Goal: Information Seeking & Learning: Learn about a topic

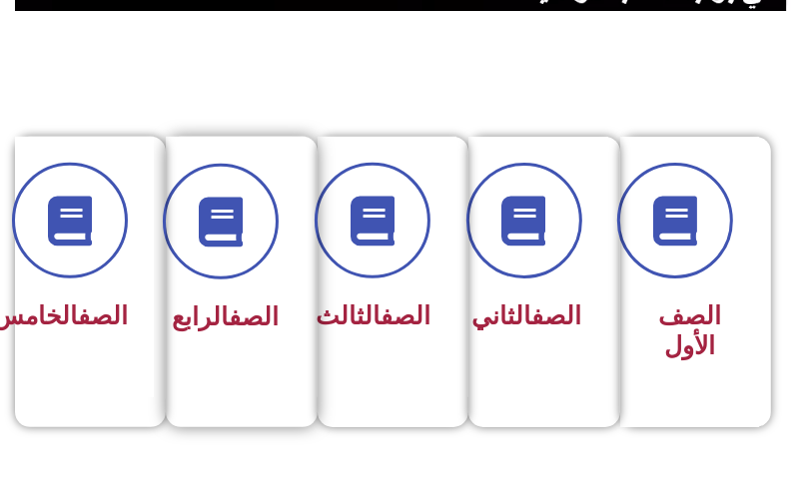
scroll to position [559, 0]
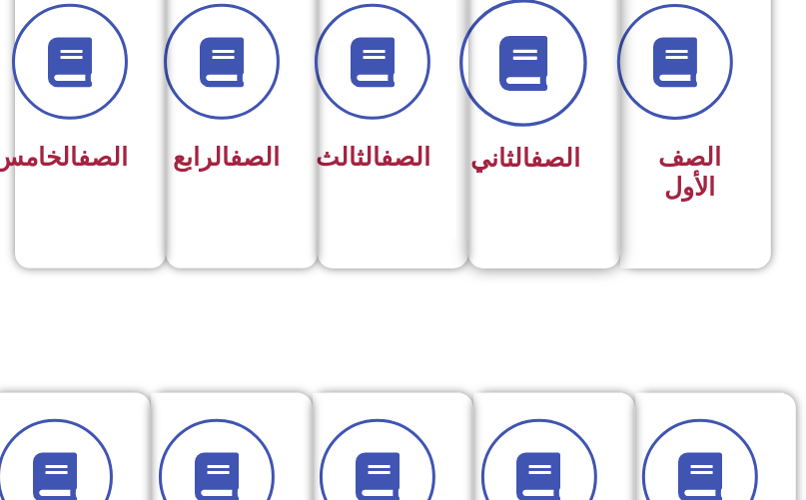
click at [559, 72] on span at bounding box center [523, 63] width 128 height 128
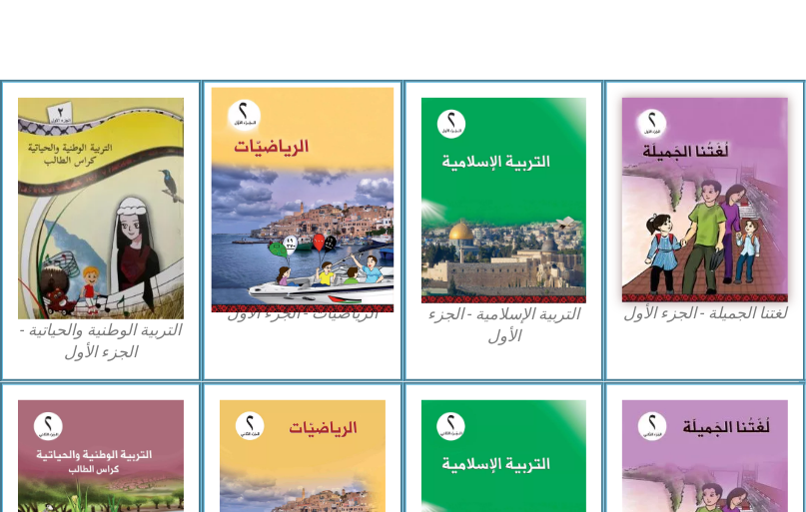
scroll to position [559, 0]
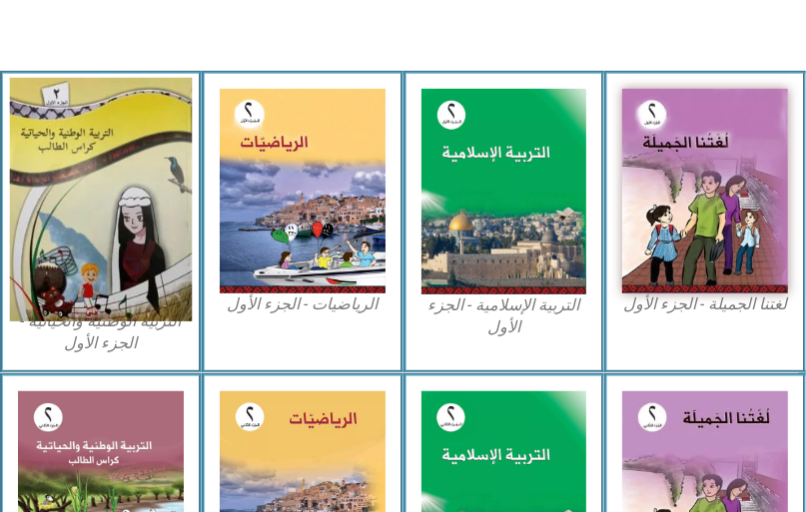
click at [109, 146] on img at bounding box center [101, 200] width 182 height 244
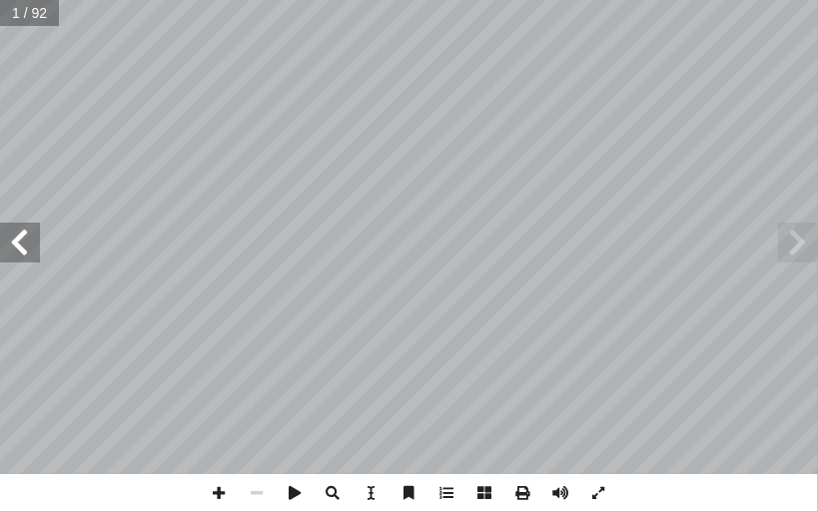
click at [22, 247] on span at bounding box center [20, 243] width 40 height 40
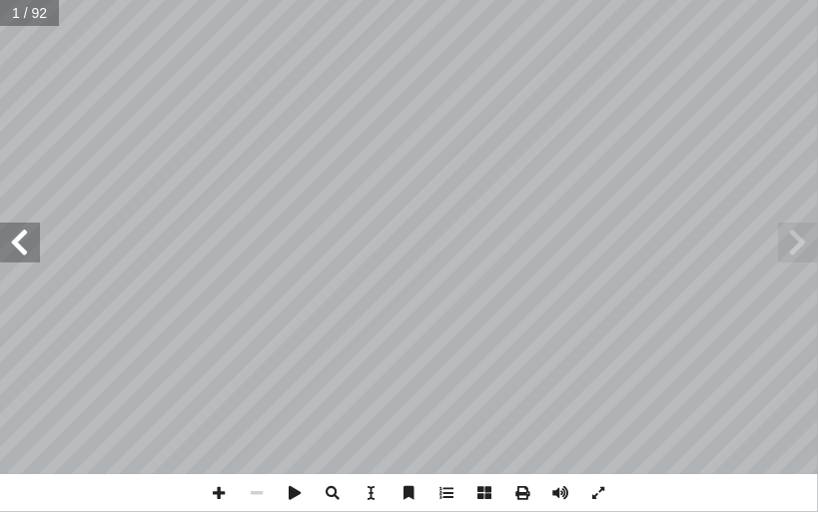
click at [25, 247] on span at bounding box center [20, 243] width 40 height 40
click at [27, 247] on span at bounding box center [20, 243] width 40 height 40
click at [24, 246] on span at bounding box center [20, 243] width 40 height 40
click at [22, 245] on span at bounding box center [20, 243] width 40 height 40
click at [815, 238] on span at bounding box center [798, 243] width 40 height 40
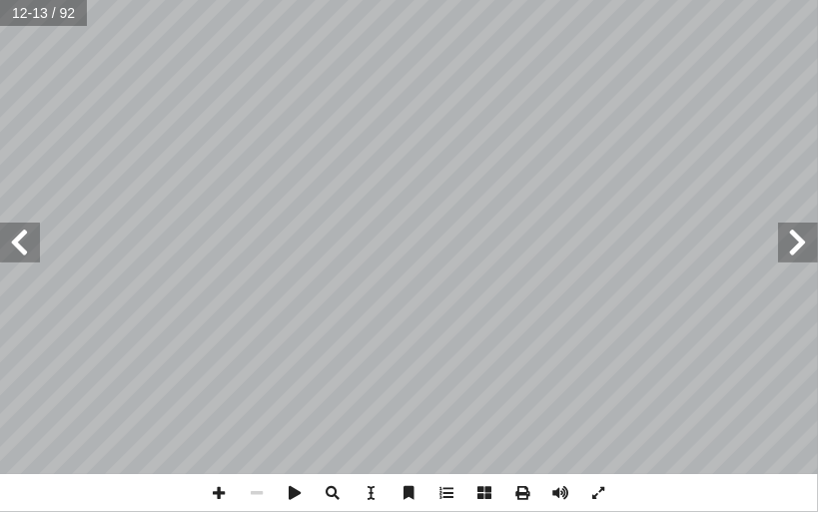
click at [815, 238] on span at bounding box center [798, 243] width 40 height 40
click at [213, 498] on span at bounding box center [220, 493] width 38 height 38
click at [467, 473] on div "4 حيح: َّ لص � ِ كان َ م ْ ل � ها في ُ ب ُ ت ْ ك أ �و ، َ ورة ّ لص � ُ ب ِ ناس …" at bounding box center [409, 256] width 818 height 512
click at [24, 240] on span at bounding box center [20, 243] width 40 height 40
click at [260, 490] on span at bounding box center [258, 493] width 38 height 38
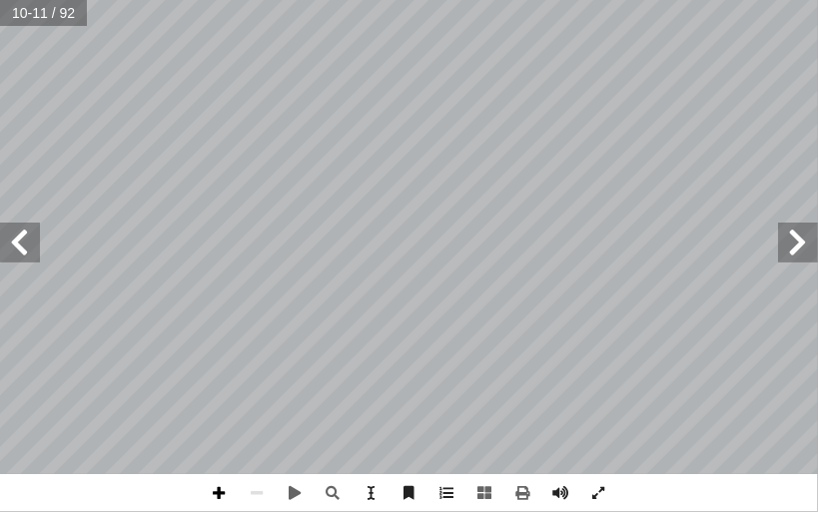
click at [220, 498] on span at bounding box center [220, 493] width 38 height 38
click at [30, 249] on span at bounding box center [20, 243] width 40 height 40
click at [796, 233] on span at bounding box center [798, 243] width 40 height 40
click at [695, 507] on div "6 ني ِ ط ْ و َ شاط (3): م َ ن ني: ِ ط ْ و َ م ِ شيد َ ن ْ ن ِ م َ ل َّ و أ � ْ …" at bounding box center [409, 256] width 818 height 512
